Goal: Information Seeking & Learning: Learn about a topic

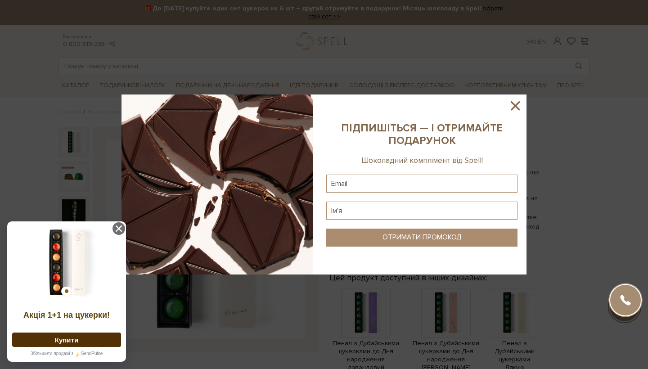
click at [519, 104] on icon at bounding box center [515, 105] width 15 height 15
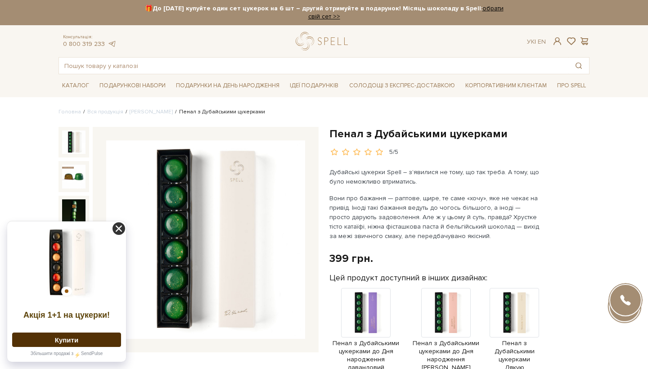
click at [120, 228] on icon at bounding box center [119, 228] width 13 height 13
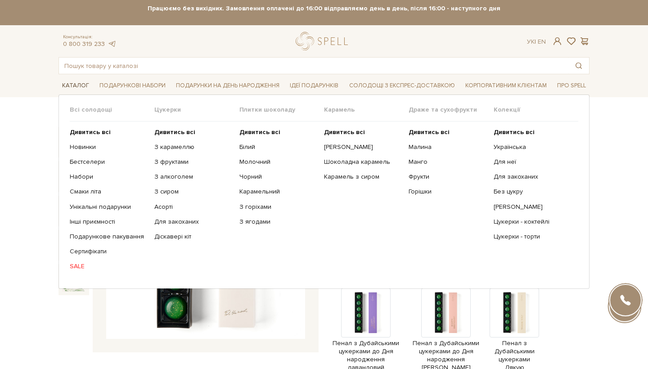
click at [73, 85] on span "Каталог" at bounding box center [76, 86] width 34 height 14
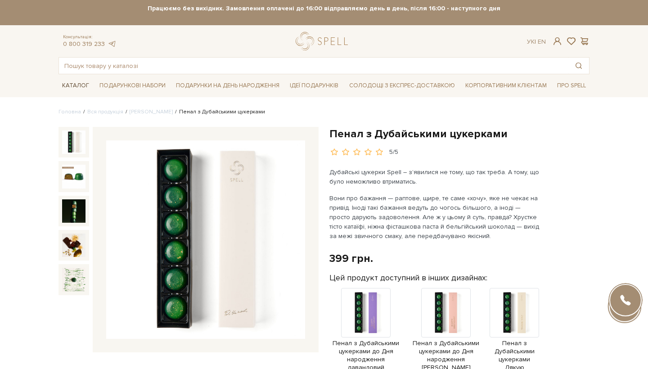
click at [73, 85] on span "Каталог" at bounding box center [76, 86] width 34 height 14
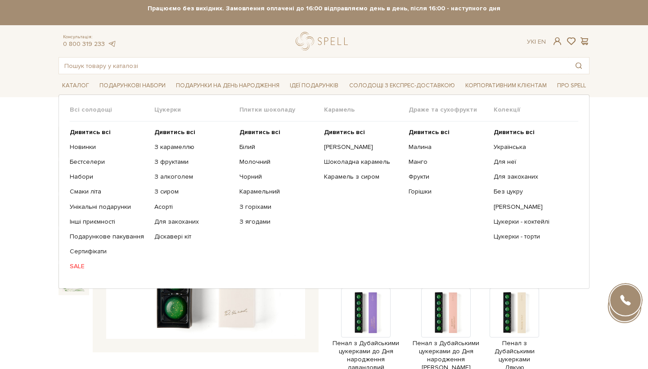
click at [79, 266] on link "SALE" at bounding box center [109, 266] width 78 height 8
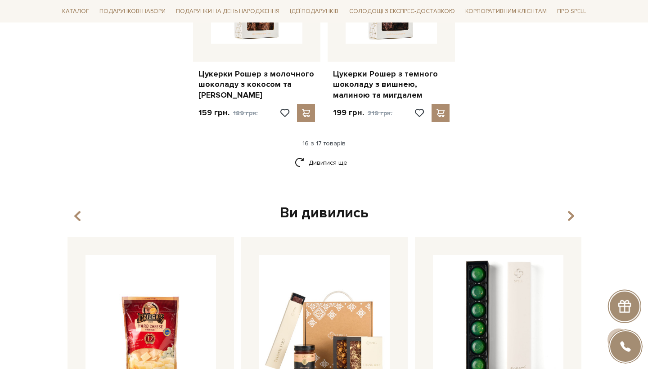
scroll to position [1209, 0]
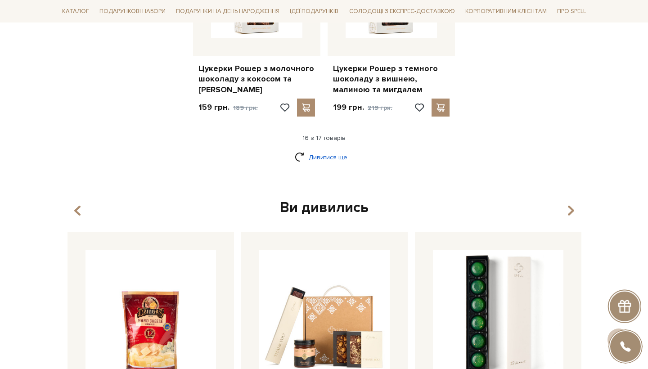
click at [340, 149] on link "Дивитися ще" at bounding box center [324, 157] width 59 height 16
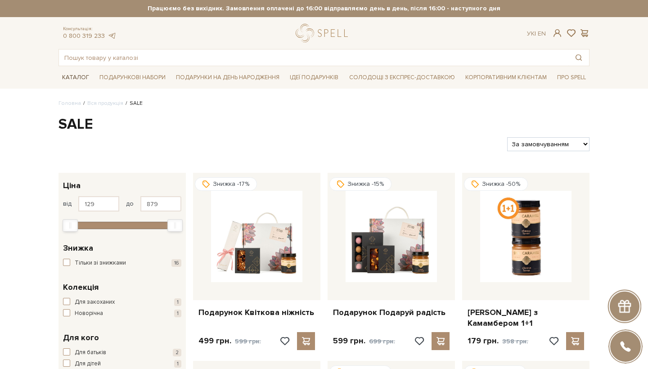
scroll to position [0, 0]
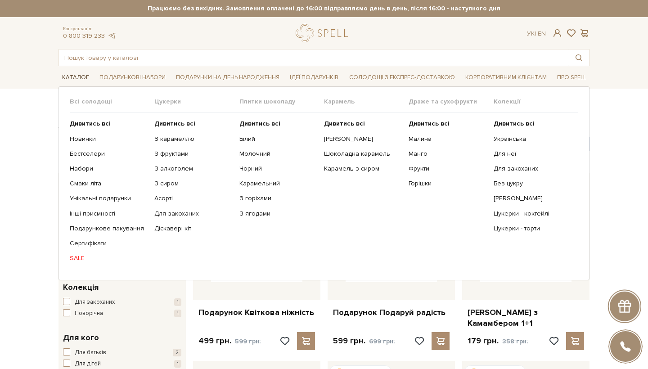
click at [81, 77] on span "Каталог" at bounding box center [76, 78] width 34 height 14
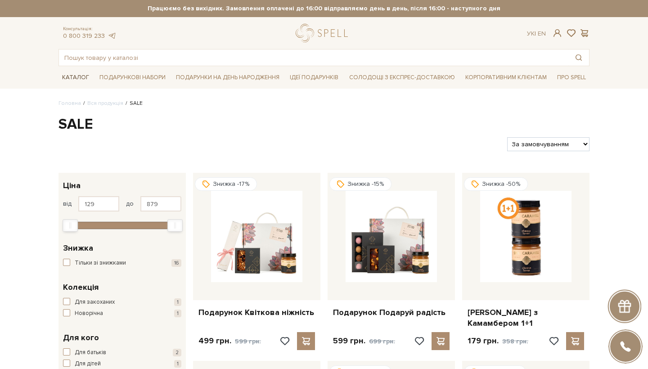
click at [81, 77] on span "Каталог" at bounding box center [76, 78] width 34 height 14
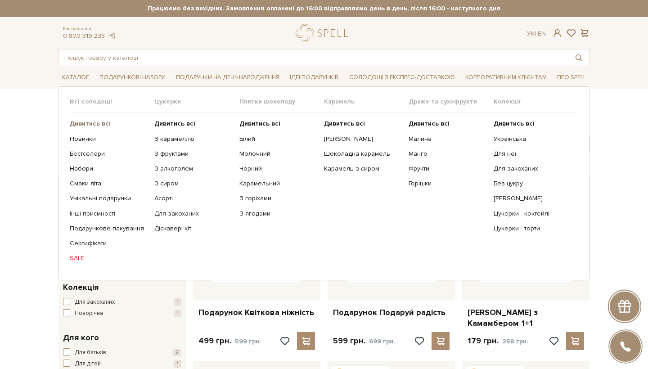
click at [89, 122] on b "Дивитись всі" at bounding box center [90, 124] width 41 height 8
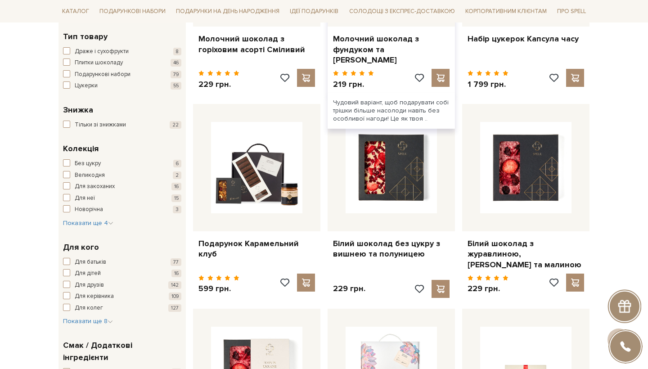
scroll to position [118, 0]
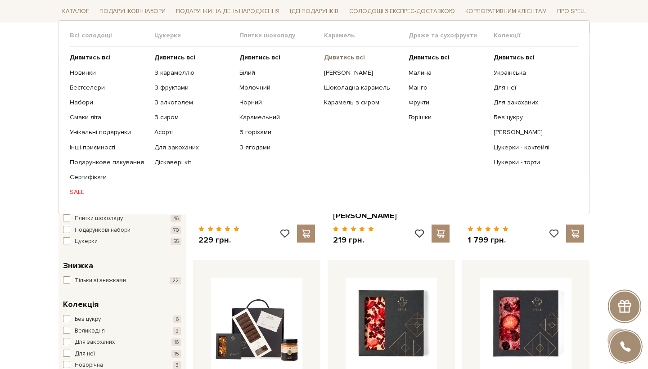
click at [339, 56] on b "Дивитись всі" at bounding box center [344, 58] width 41 height 8
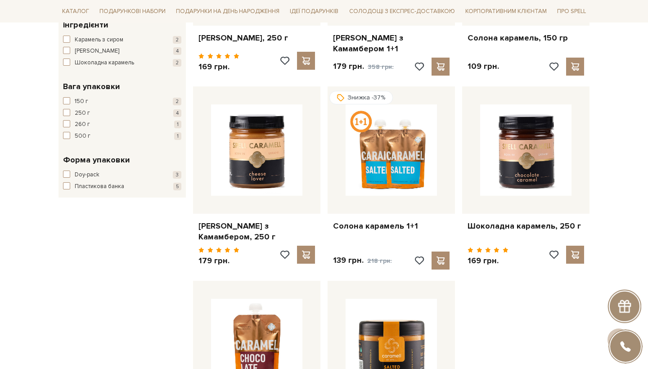
scroll to position [276, 0]
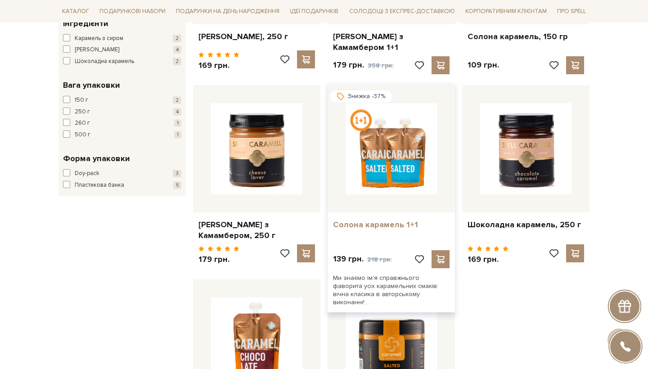
click at [386, 220] on link "Солона карамель 1+1" at bounding box center [391, 225] width 117 height 10
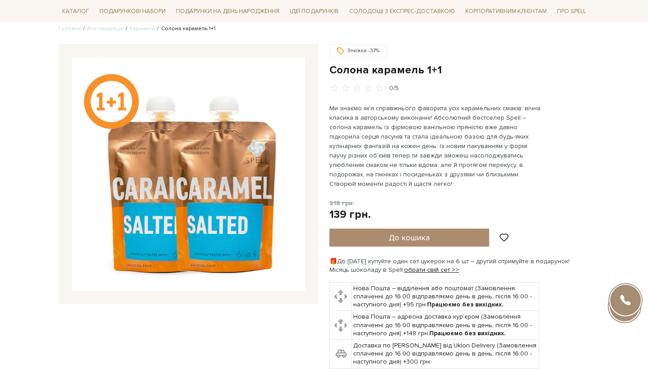
scroll to position [71, 0]
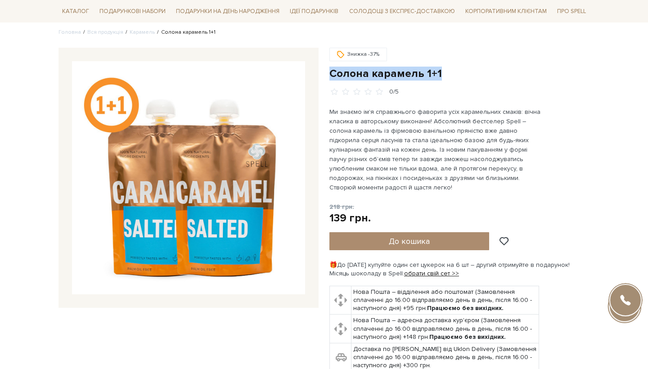
drag, startPoint x: 439, startPoint y: 74, endPoint x: 329, endPoint y: 74, distance: 110.7
click at [329, 74] on div "Знижка -37% Солона карамель 1+1 0/5" at bounding box center [459, 234] width 271 height 372
copy h1 "Солона карамель 1+1"
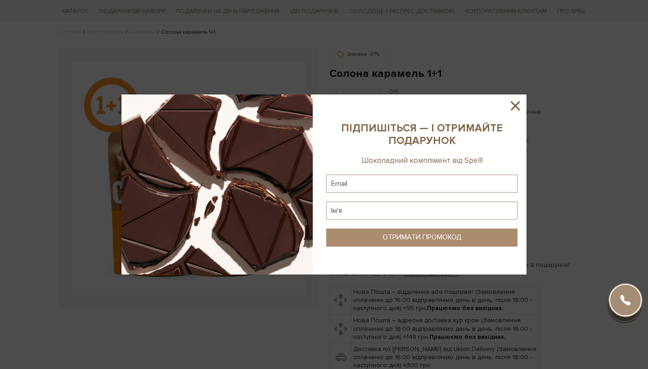
click at [519, 107] on icon at bounding box center [515, 105] width 15 height 15
